Goal: Task Accomplishment & Management: Use online tool/utility

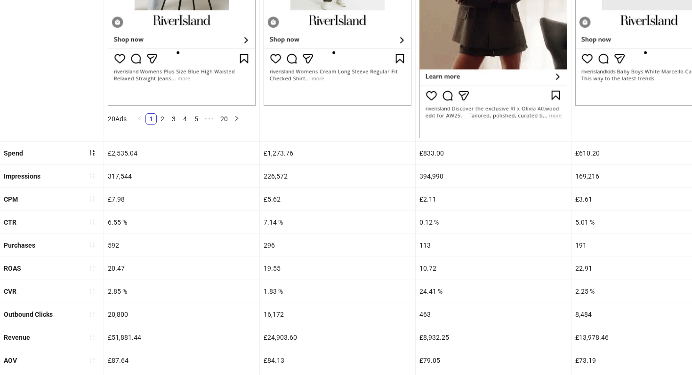
scroll to position [399, 0]
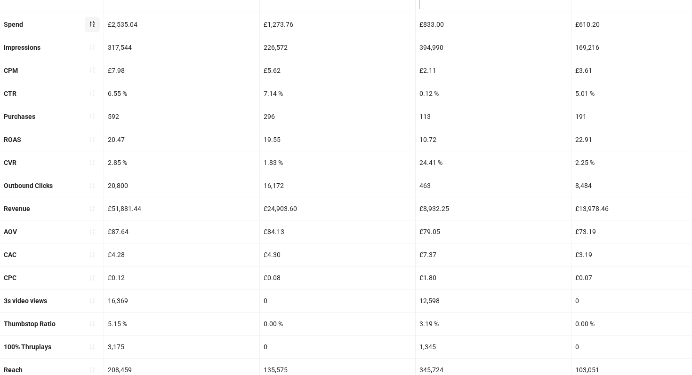
click at [91, 23] on icon "sort-descending" at bounding box center [92, 24] width 7 height 7
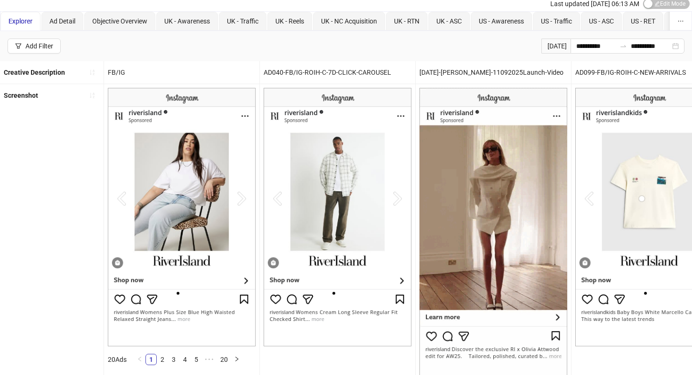
scroll to position [0, 0]
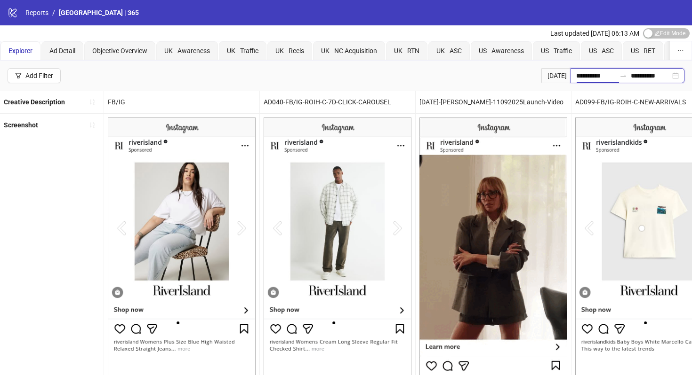
click at [588, 73] on input "**********" at bounding box center [596, 76] width 40 height 10
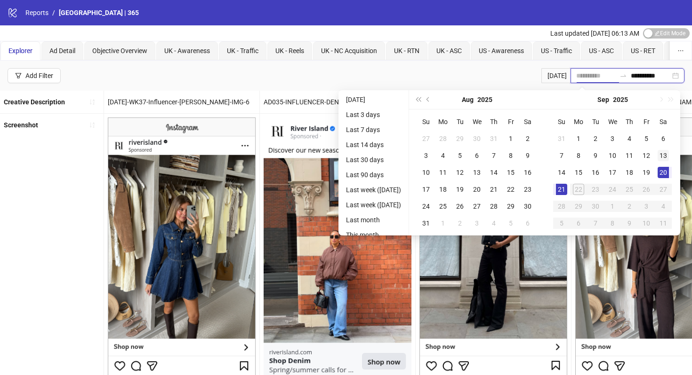
type input "**********"
click at [663, 156] on div "13" at bounding box center [662, 155] width 11 height 11
type input "**********"
click at [564, 175] on div "14" at bounding box center [561, 172] width 11 height 11
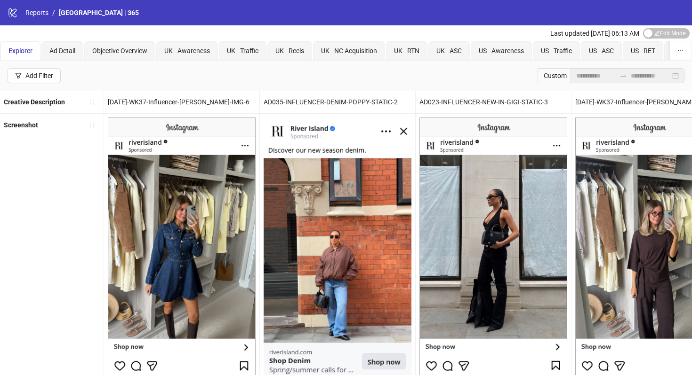
click at [615, 74] on div at bounding box center [622, 76] width 15 height 8
click at [537, 72] on div "Custom" at bounding box center [553, 75] width 33 height 15
click at [549, 75] on div "Custom" at bounding box center [553, 75] width 33 height 15
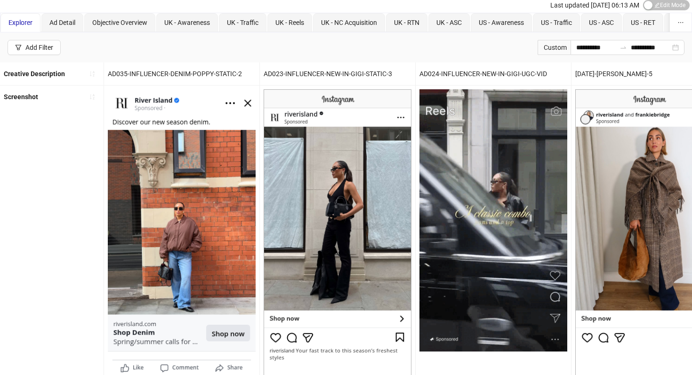
scroll to position [32, 0]
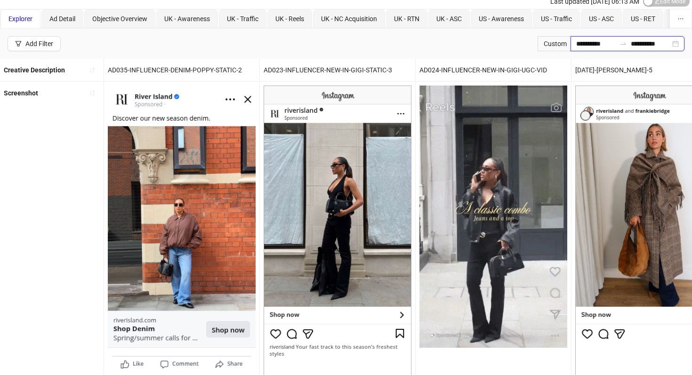
click at [583, 40] on input "**********" at bounding box center [596, 44] width 40 height 10
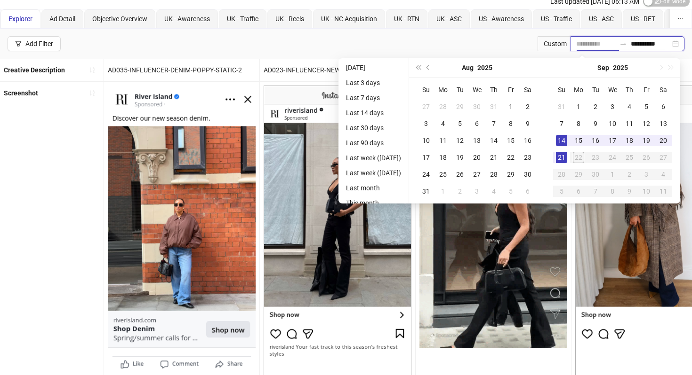
type input "**********"
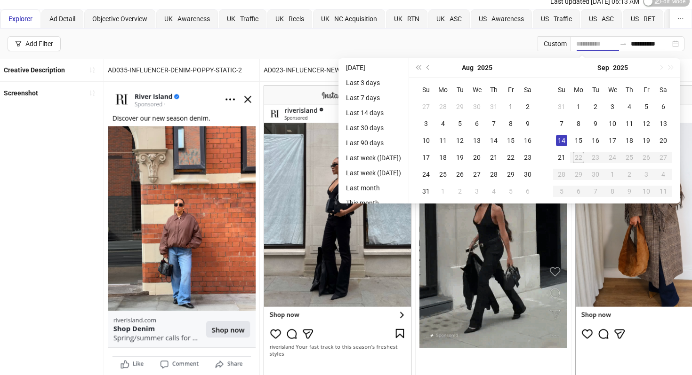
click at [566, 143] on div "14" at bounding box center [561, 140] width 11 height 11
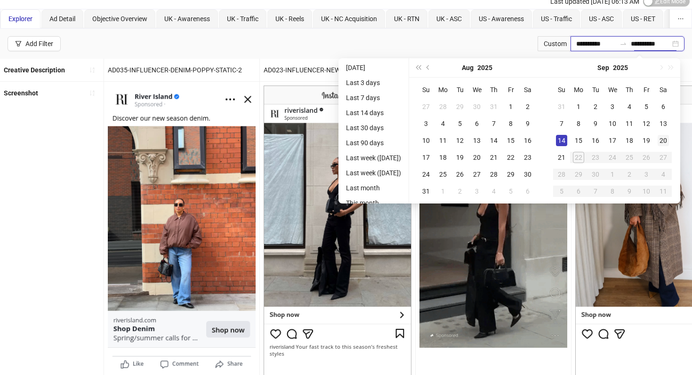
type input "**********"
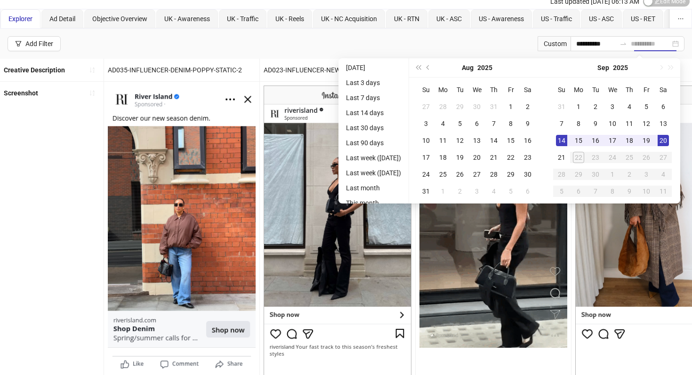
click at [659, 141] on td "20" at bounding box center [662, 140] width 17 height 17
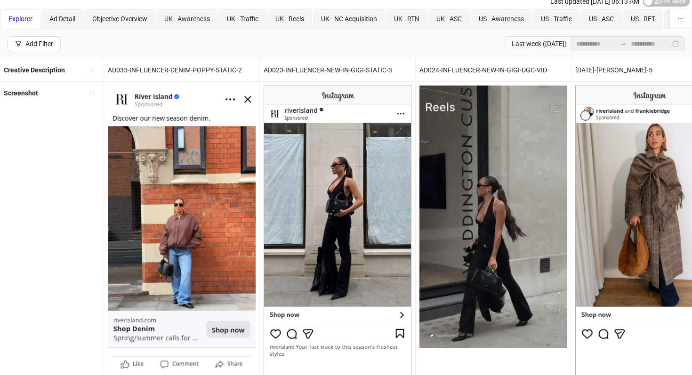
click at [350, 41] on div "**********" at bounding box center [346, 44] width 692 height 30
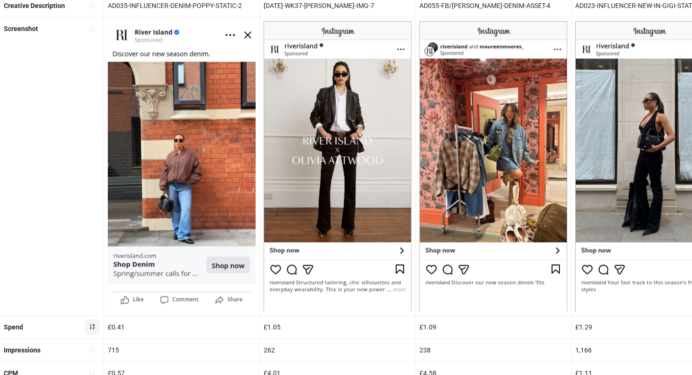
scroll to position [187, 0]
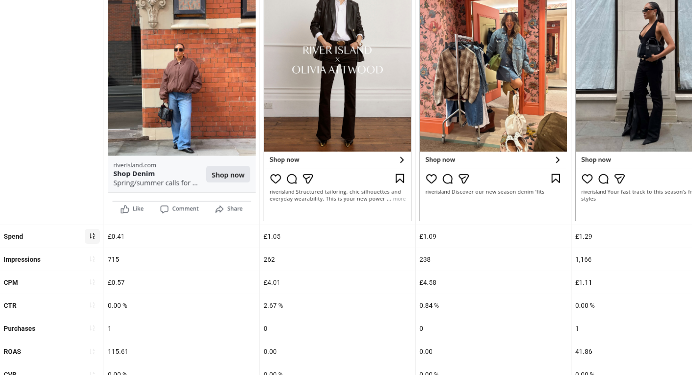
click at [95, 238] on button "button" at bounding box center [92, 236] width 15 height 15
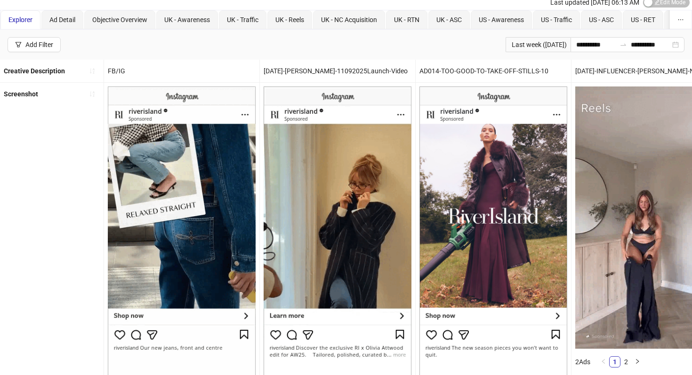
scroll to position [0, 0]
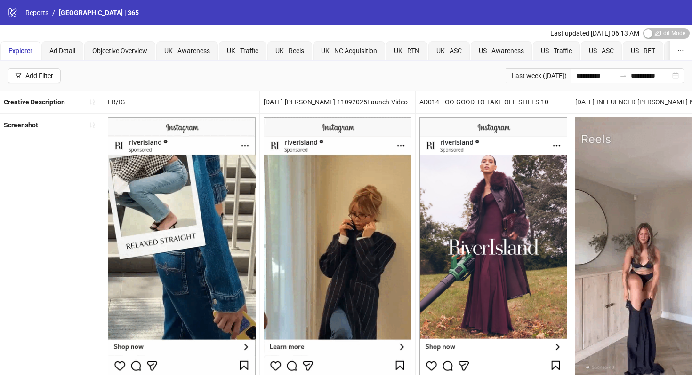
click at [108, 100] on div "FB/IG" at bounding box center [181, 102] width 155 height 23
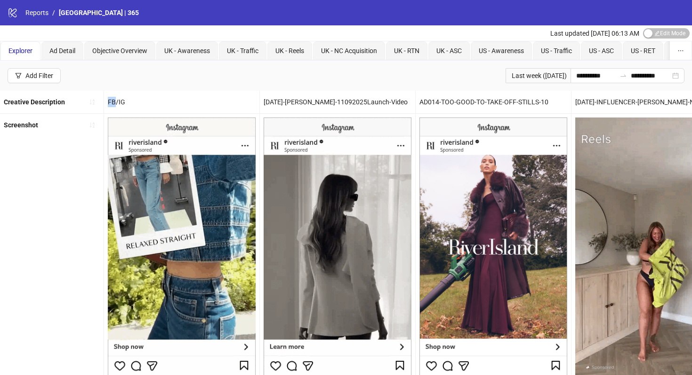
click at [108, 100] on div "FB/IG" at bounding box center [181, 102] width 155 height 23
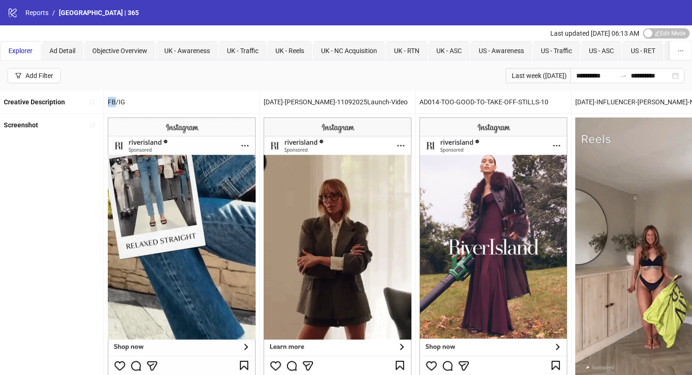
click at [112, 101] on div "FB/IG" at bounding box center [181, 102] width 155 height 23
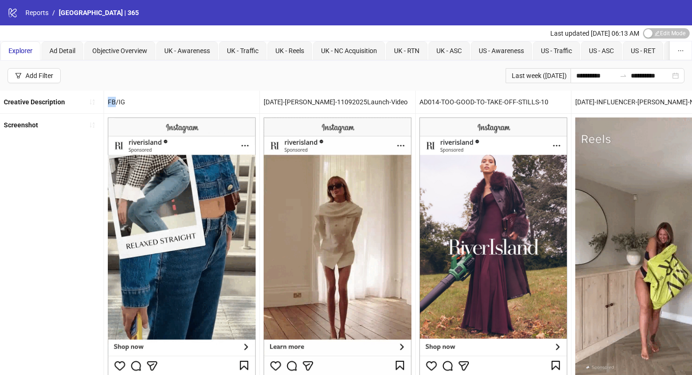
click at [112, 101] on div "FB/IG" at bounding box center [181, 102] width 155 height 23
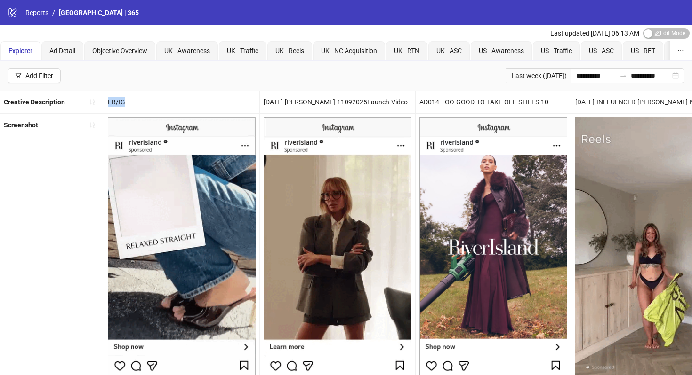
click at [112, 101] on div "FB/IG" at bounding box center [181, 102] width 155 height 23
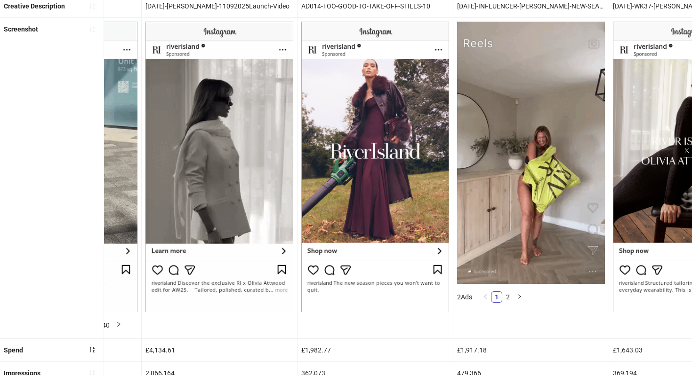
scroll to position [82, 0]
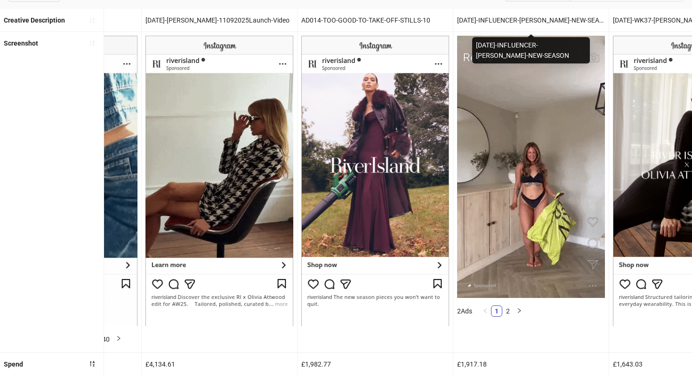
click at [499, 16] on div "[DATE]-INFLUENCER-[PERSON_NAME]-NEW-SEASON" at bounding box center [530, 20] width 155 height 23
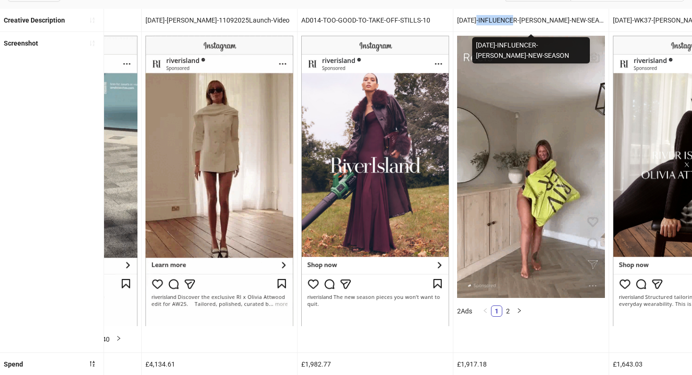
click at [499, 16] on div "[DATE]-INFLUENCER-[PERSON_NAME]-NEW-SEASON" at bounding box center [530, 20] width 155 height 23
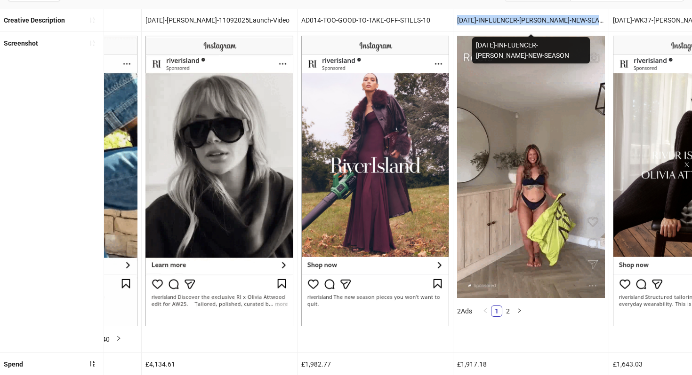
click at [499, 16] on div "[DATE]-INFLUENCER-[PERSON_NAME]-NEW-SEASON" at bounding box center [530, 20] width 155 height 23
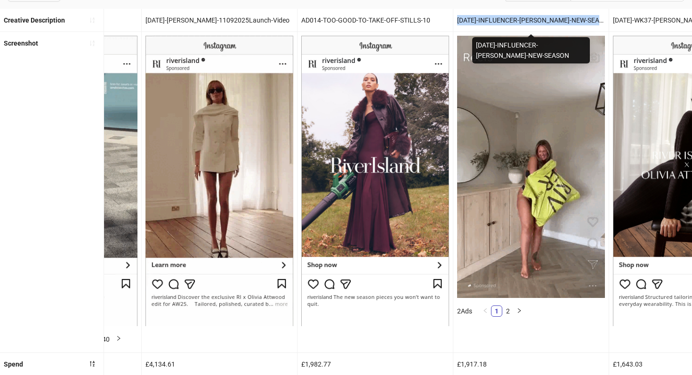
copy div "[DATE]-INFLUENCER-[PERSON_NAME]-NEW-SEASON"
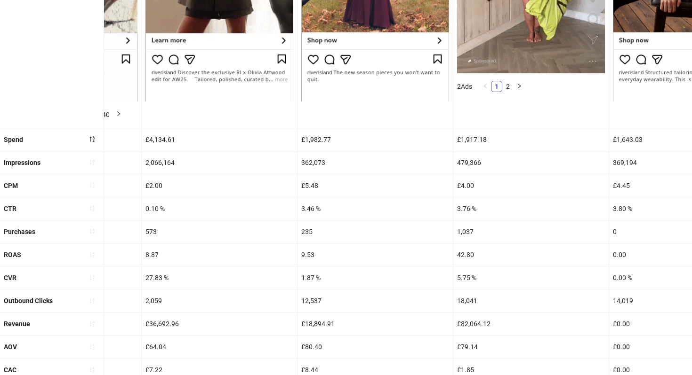
scroll to position [0, 0]
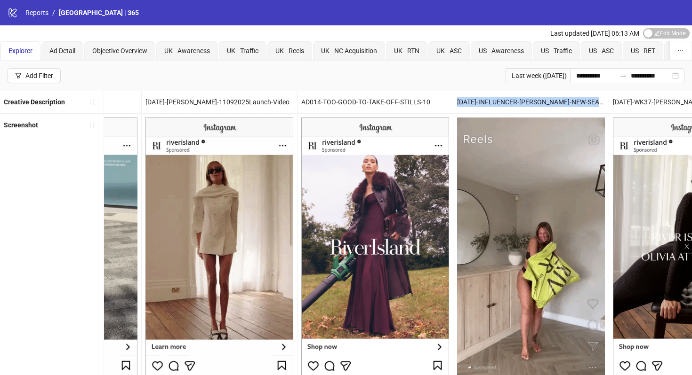
click at [201, 99] on div "[DATE]-[PERSON_NAME]-11092025Launch-Video" at bounding box center [219, 102] width 155 height 23
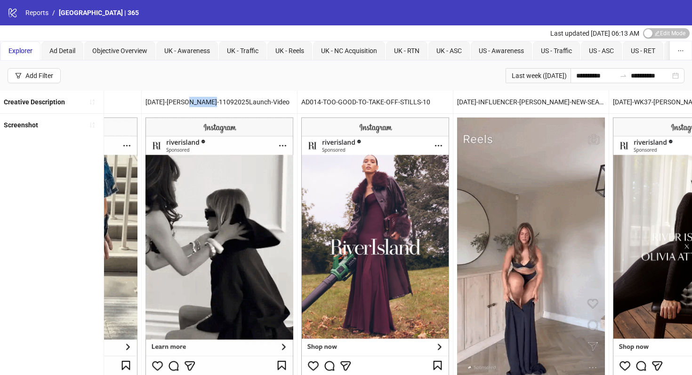
click at [201, 99] on div "[DATE]-[PERSON_NAME]-11092025Launch-Video" at bounding box center [219, 102] width 155 height 23
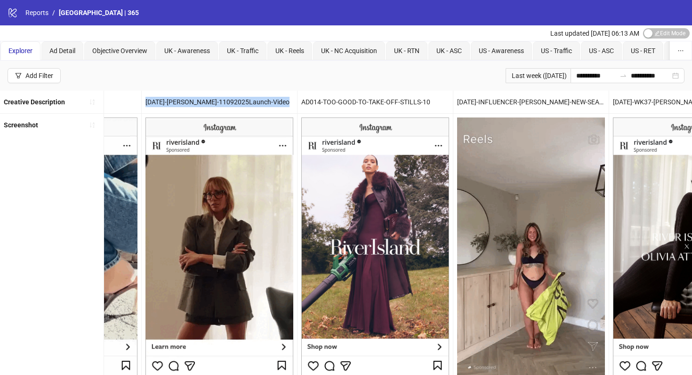
click at [201, 99] on div "[DATE]-[PERSON_NAME]-11092025Launch-Video" at bounding box center [219, 102] width 155 height 23
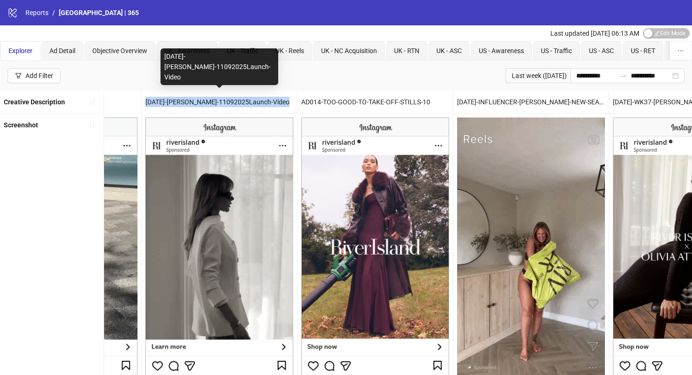
copy div "[DATE]-[PERSON_NAME]-11092025Launch-Video"
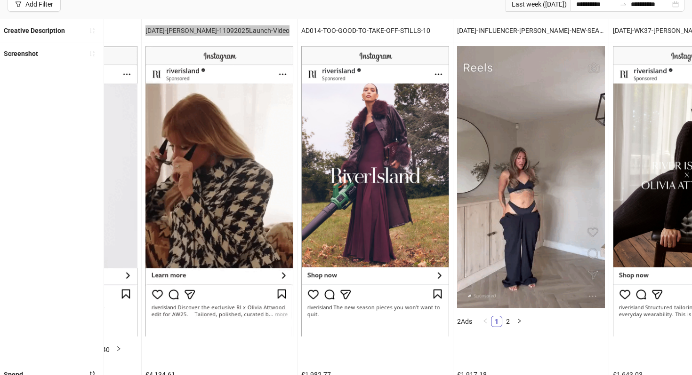
scroll to position [71, 0]
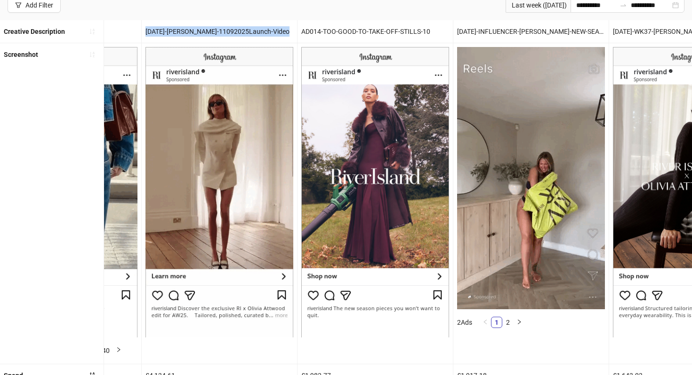
click at [318, 32] on div "AD014-TOO-GOOD-TO-TAKE-OFF-STILLS-10" at bounding box center [374, 31] width 155 height 23
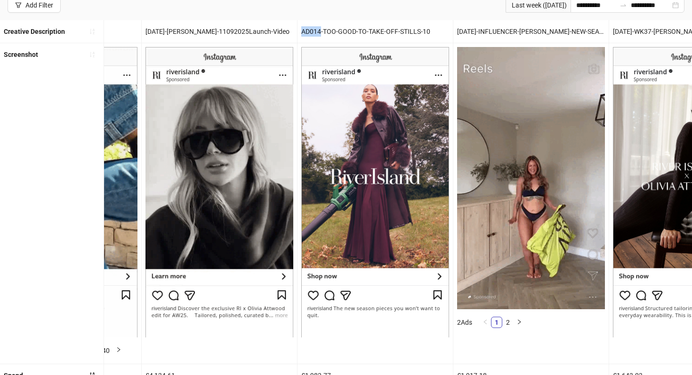
click at [318, 32] on div "AD014-TOO-GOOD-TO-TAKE-OFF-STILLS-10" at bounding box center [374, 31] width 155 height 23
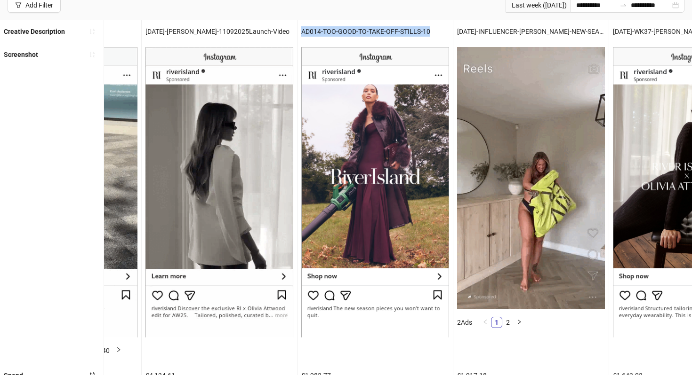
click at [318, 32] on div "AD014-TOO-GOOD-TO-TAKE-OFF-STILLS-10" at bounding box center [374, 31] width 155 height 23
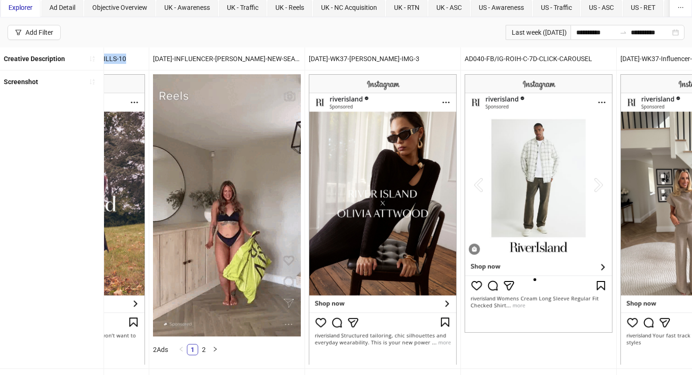
scroll to position [37, 0]
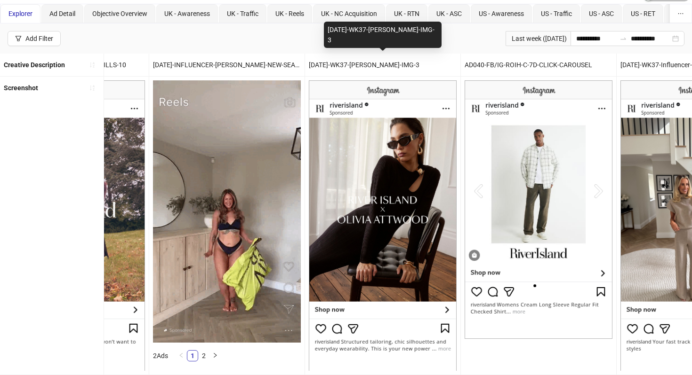
click at [358, 72] on div "[DATE]-WK37-[PERSON_NAME]-IMG-3" at bounding box center [382, 65] width 155 height 23
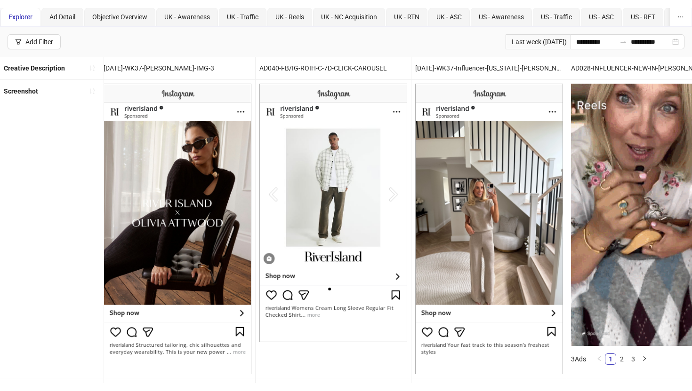
scroll to position [0, 0]
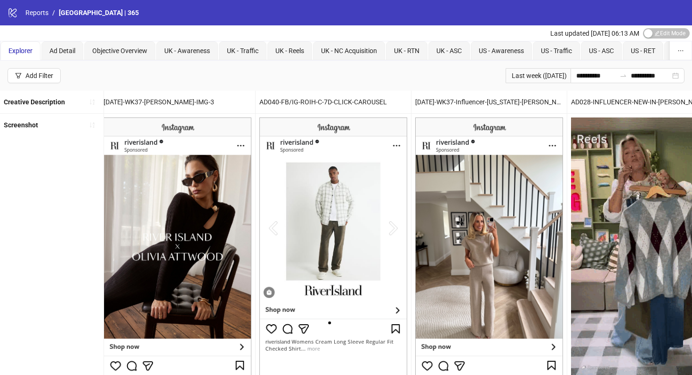
click at [457, 96] on div "[DATE]-WK37-Influencer-[US_STATE]-[PERSON_NAME]-IMG-1" at bounding box center [488, 102] width 155 height 23
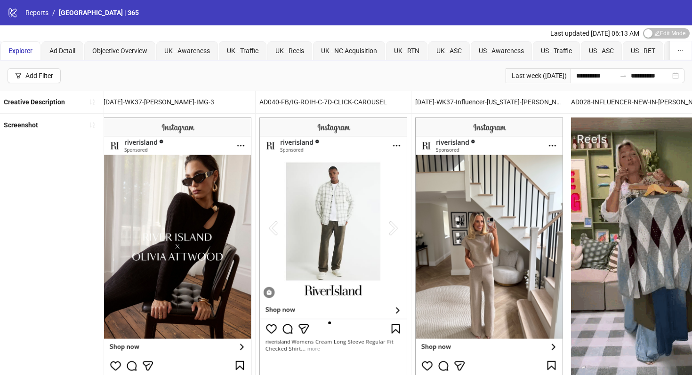
click at [455, 97] on div "[DATE]-WK37-Influencer-[US_STATE]-[PERSON_NAME]-IMG-1" at bounding box center [488, 102] width 155 height 23
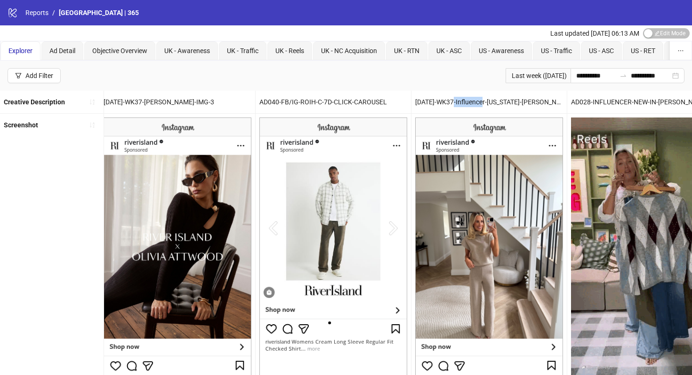
click at [455, 97] on div "[DATE]-WK37-Influencer-[US_STATE]-[PERSON_NAME]-IMG-1" at bounding box center [488, 102] width 155 height 23
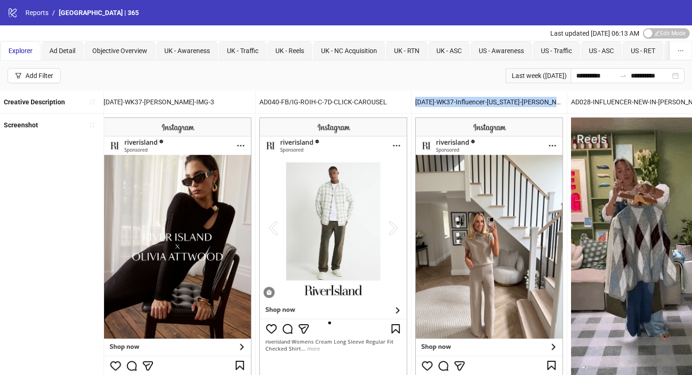
click at [455, 97] on div "[DATE]-WK37-Influencer-[US_STATE]-[PERSON_NAME]-IMG-1" at bounding box center [488, 102] width 155 height 23
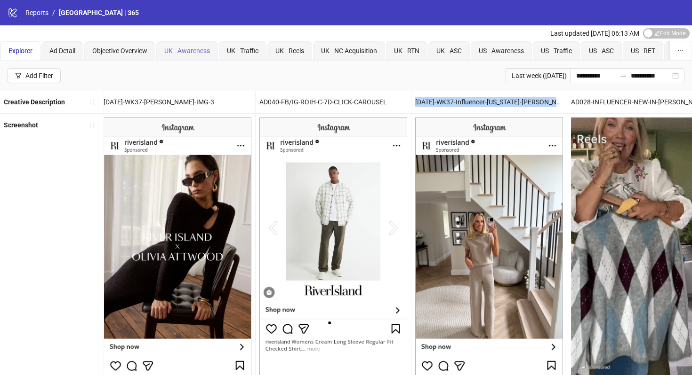
copy div "[DATE]-WK37-Influencer-[US_STATE]-[PERSON_NAME]-IMG-1"
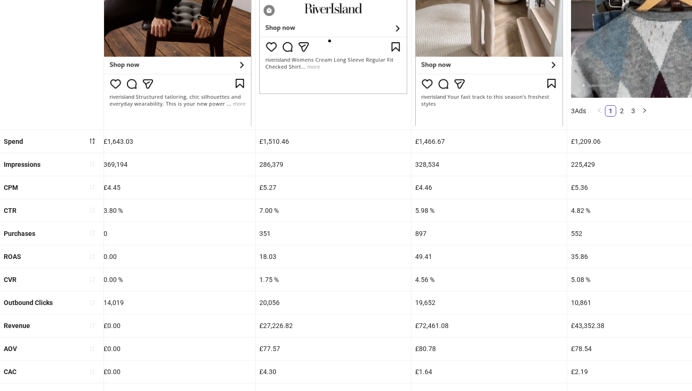
scroll to position [285, 0]
